Goal: Information Seeking & Learning: Find contact information

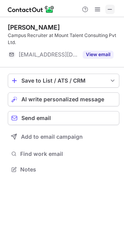
scroll to position [164, 124]
click at [110, 10] on span at bounding box center [110, 9] width 6 height 6
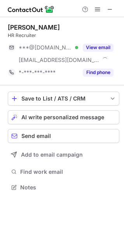
scroll to position [182, 124]
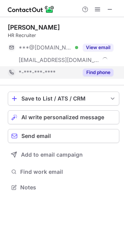
click at [92, 71] on button "Find phone" at bounding box center [98, 73] width 31 height 8
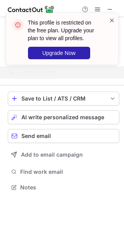
click at [112, 19] on span at bounding box center [112, 20] width 6 height 8
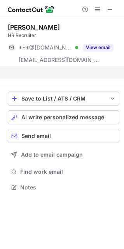
scroll to position [169, 124]
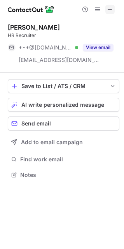
click at [110, 8] on span at bounding box center [110, 9] width 6 height 6
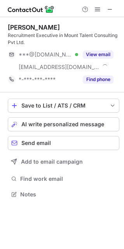
scroll to position [189, 124]
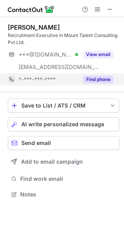
click at [97, 75] on div "Find phone" at bounding box center [95, 79] width 35 height 12
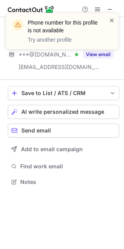
scroll to position [176, 124]
click at [112, 20] on span at bounding box center [112, 20] width 6 height 8
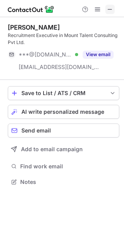
click at [109, 10] on span at bounding box center [110, 9] width 6 height 6
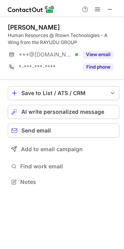
scroll to position [176, 124]
click at [106, 64] on button "Find phone" at bounding box center [98, 67] width 31 height 8
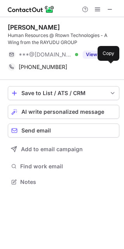
click at [107, 64] on span at bounding box center [110, 67] width 6 height 6
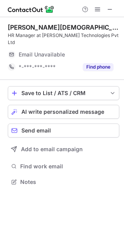
scroll to position [4, 4]
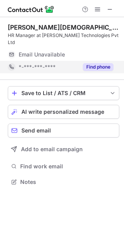
click at [94, 63] on button "Find phone" at bounding box center [98, 67] width 31 height 8
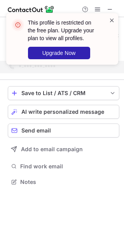
click at [112, 21] on span at bounding box center [112, 20] width 6 height 8
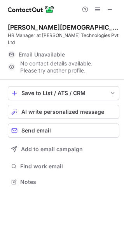
click at [97, 7] on div "This profile is restricted on the free plan. Upgrade your plan to view all prof…" at bounding box center [62, 13] width 125 height 16
click at [97, 11] on span at bounding box center [98, 9] width 6 height 6
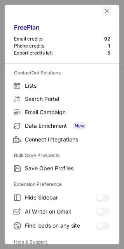
scroll to position [157, 124]
click at [104, 12] on span "left-button" at bounding box center [107, 11] width 6 height 6
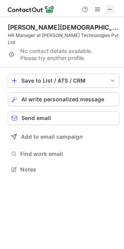
click at [110, 7] on span at bounding box center [110, 9] width 6 height 6
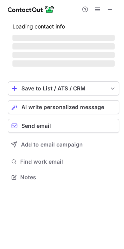
scroll to position [4, 4]
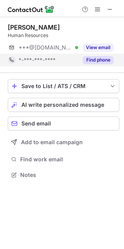
click at [105, 62] on button "Find phone" at bounding box center [98, 60] width 31 height 8
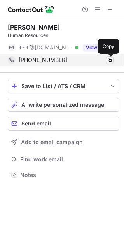
click at [110, 58] on span at bounding box center [110, 60] width 6 height 6
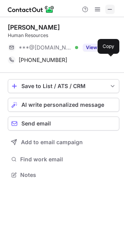
click at [111, 9] on span at bounding box center [110, 9] width 6 height 6
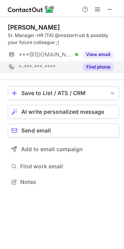
scroll to position [176, 124]
click at [102, 69] on button "Find phone" at bounding box center [98, 67] width 31 height 8
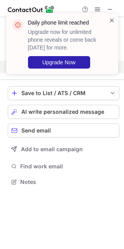
click at [110, 18] on span at bounding box center [112, 20] width 6 height 8
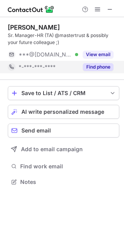
click at [110, 69] on button "Find phone" at bounding box center [98, 67] width 31 height 8
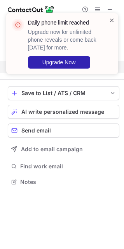
click at [111, 20] on span at bounding box center [112, 20] width 6 height 8
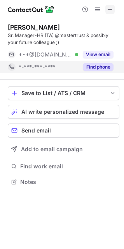
click at [110, 9] on span at bounding box center [110, 9] width 6 height 6
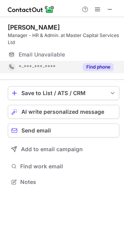
scroll to position [176, 124]
click at [93, 69] on button "Find phone" at bounding box center [98, 67] width 31 height 8
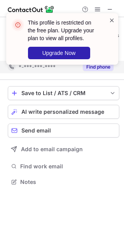
click at [112, 19] on span at bounding box center [112, 20] width 6 height 8
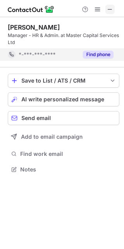
scroll to position [164, 124]
click at [110, 11] on span at bounding box center [110, 9] width 6 height 6
click at [104, 57] on button "Find phone" at bounding box center [98, 55] width 31 height 8
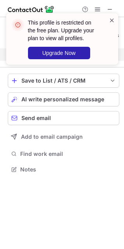
click at [110, 20] on span at bounding box center [112, 20] width 6 height 8
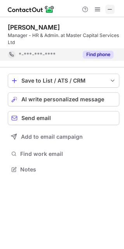
click at [110, 9] on span at bounding box center [110, 9] width 6 height 6
